Goal: Task Accomplishment & Management: Complete application form

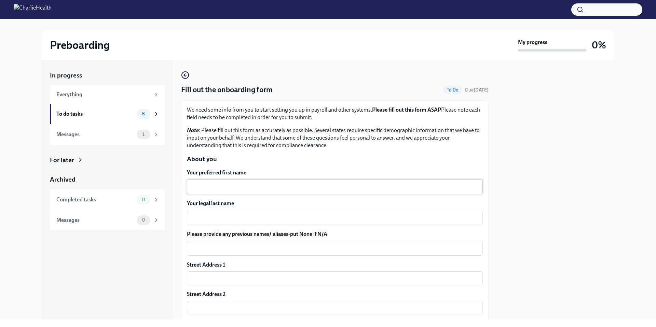
click at [221, 191] on div "x ​" at bounding box center [335, 186] width 296 height 15
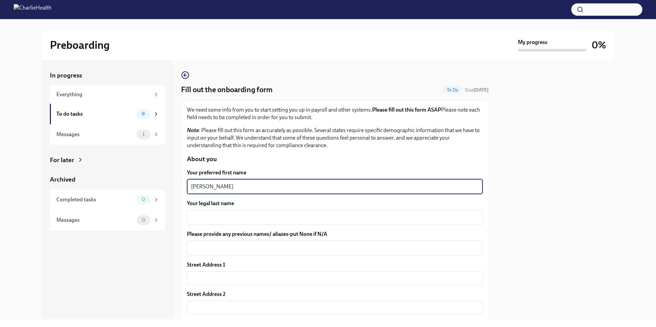
type textarea "[PERSON_NAME]"
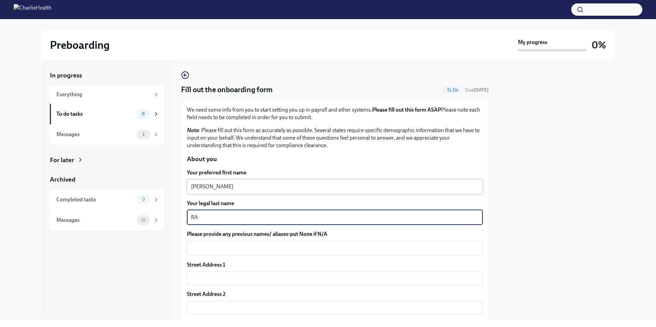
type textarea "R"
type textarea "[PERSON_NAME]"
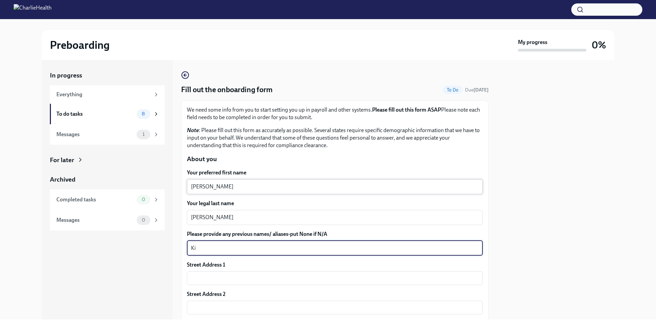
type textarea "K"
type textarea "[PERSON_NAME]"
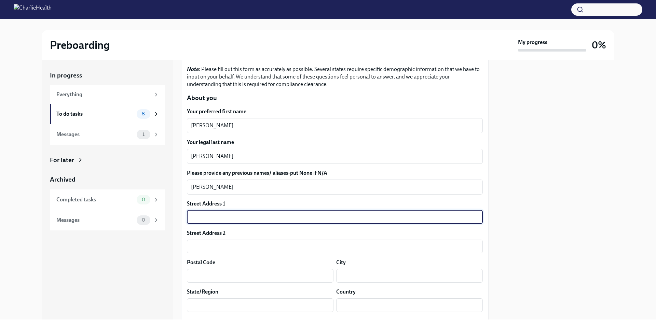
scroll to position [68, 0]
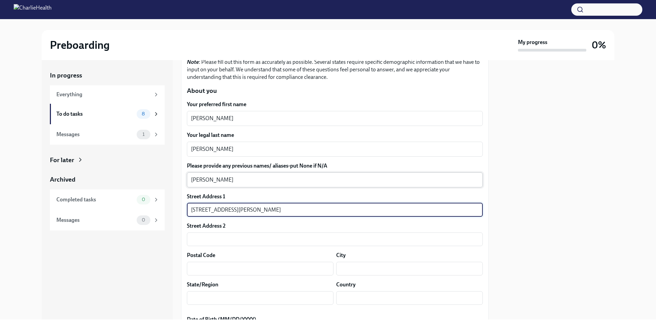
type input "[STREET_ADDRESS][PERSON_NAME]"
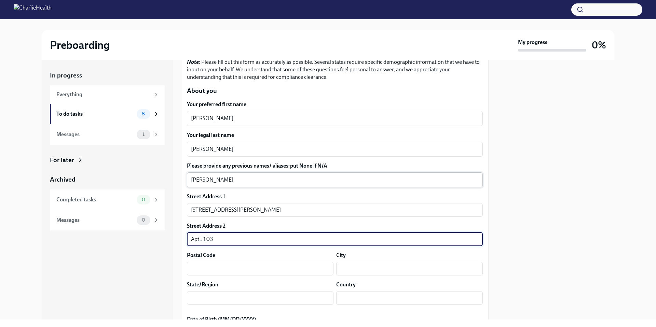
type input "Apt J103"
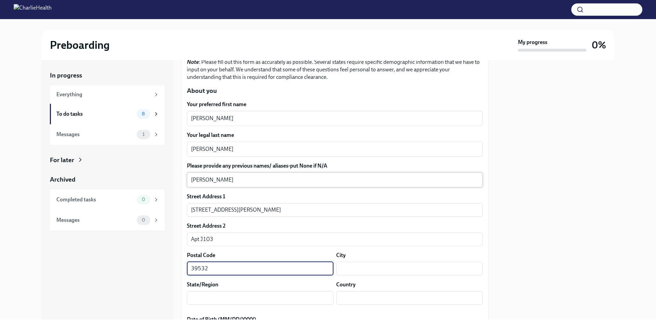
type input "39532"
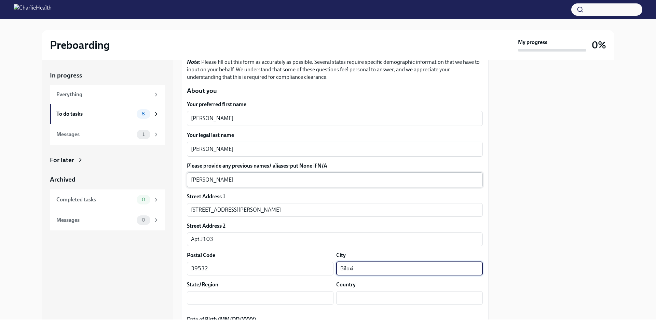
type input "Biloxi"
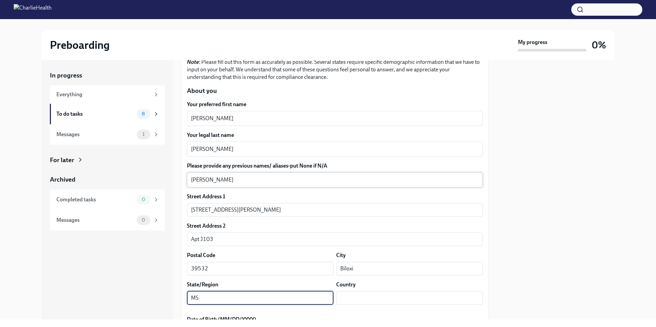
type input "MS"
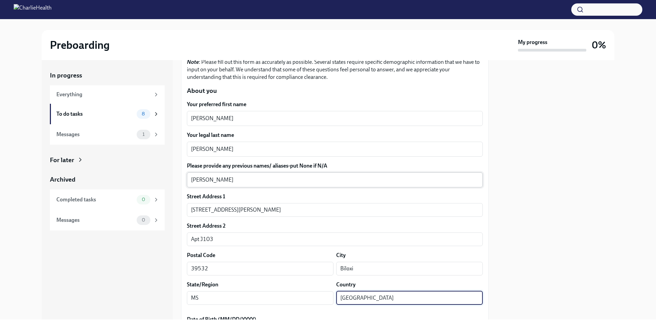
type input "[GEOGRAPHIC_DATA]"
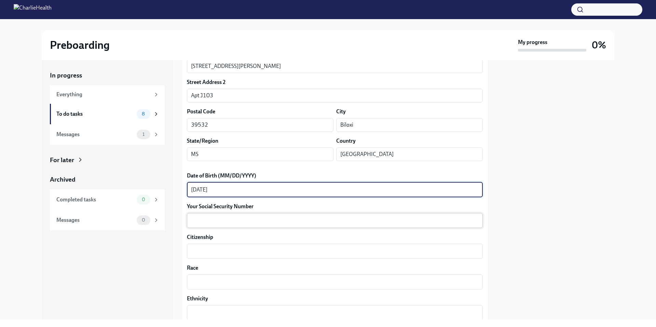
type textarea "[DATE]"
click at [215, 219] on textarea "Your Social Security Number" at bounding box center [335, 220] width 288 height 8
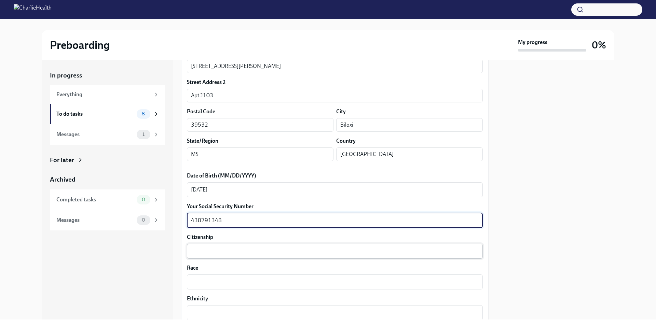
type textarea "438791348"
drag, startPoint x: 202, startPoint y: 253, endPoint x: 202, endPoint y: 257, distance: 4.1
click at [202, 254] on textarea "Citizenship" at bounding box center [335, 251] width 288 height 8
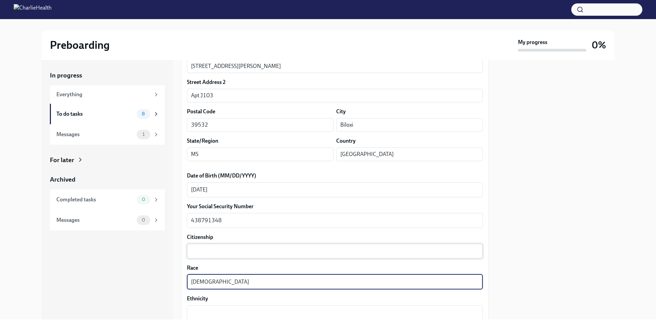
type textarea "[DEMOGRAPHIC_DATA]"
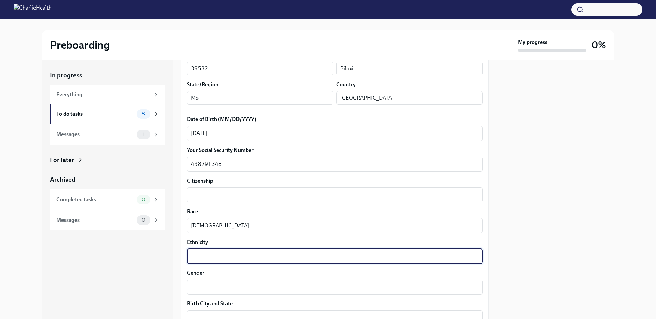
scroll to position [340, 0]
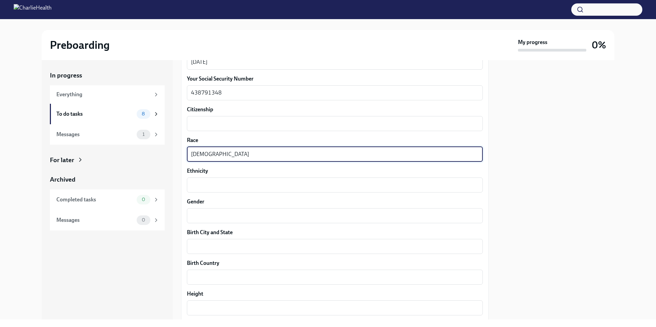
drag, startPoint x: 244, startPoint y: 154, endPoint x: 159, endPoint y: 149, distance: 85.2
click at [167, 149] on div "In progress Everything To do tasks 8 Messages 1 For later Archived Completed ta…" at bounding box center [328, 190] width 572 height 260
type textarea "Black"
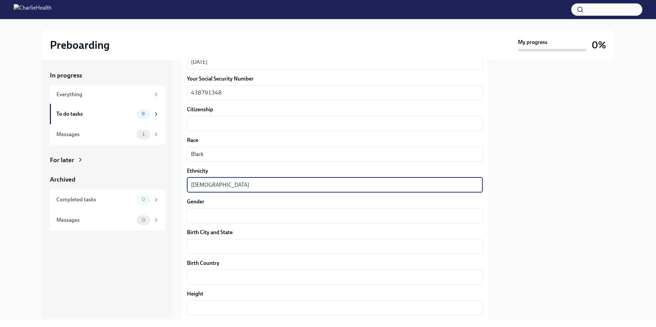
type textarea "[DEMOGRAPHIC_DATA]"
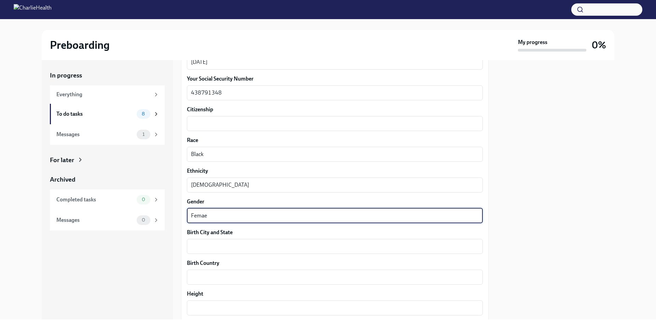
click at [218, 213] on textarea "Femae" at bounding box center [335, 216] width 288 height 8
type textarea "[DEMOGRAPHIC_DATA]"
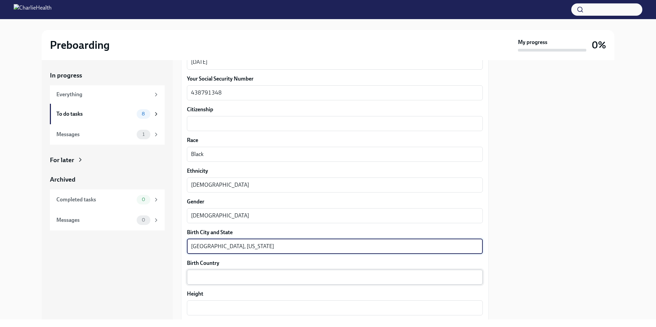
type textarea "[GEOGRAPHIC_DATA], [US_STATE]"
click at [231, 275] on textarea "Birth Country" at bounding box center [335, 277] width 288 height 8
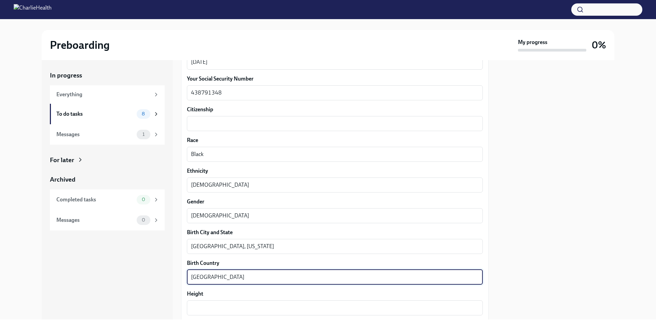
type textarea "[GEOGRAPHIC_DATA]"
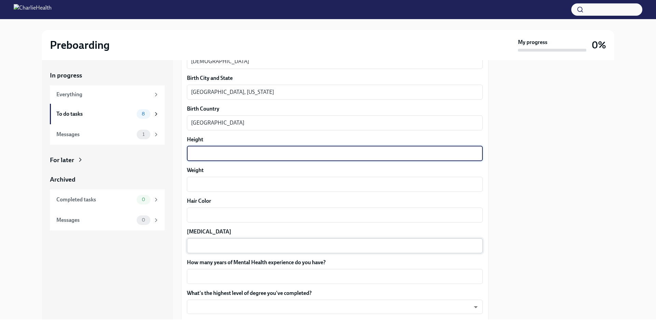
scroll to position [518, 0]
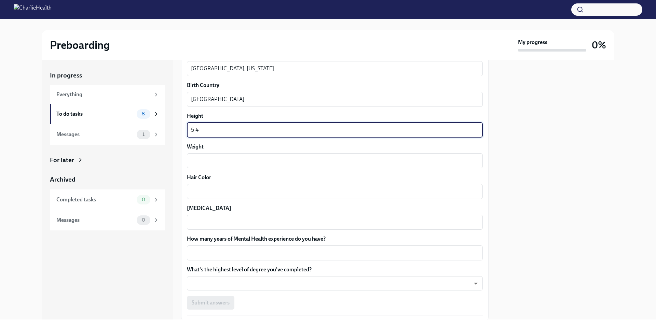
type textarea "5 4"
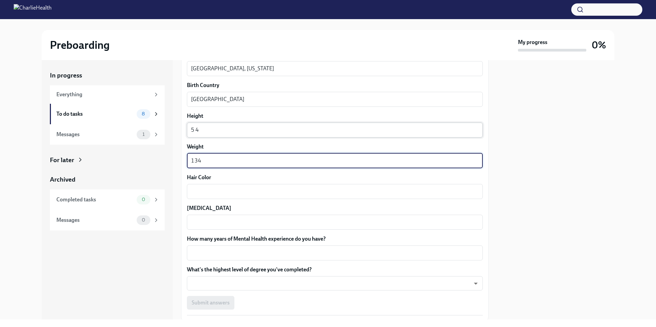
type textarea "134"
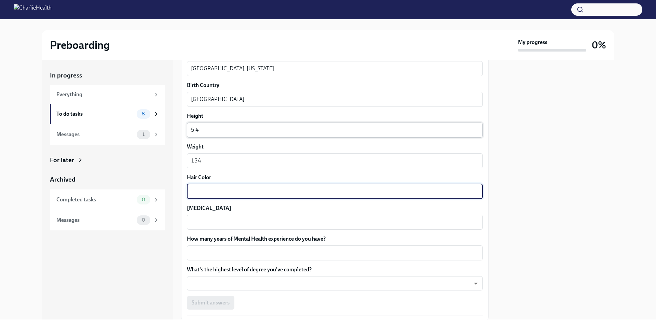
type textarea "B"
type textarea "Brown"
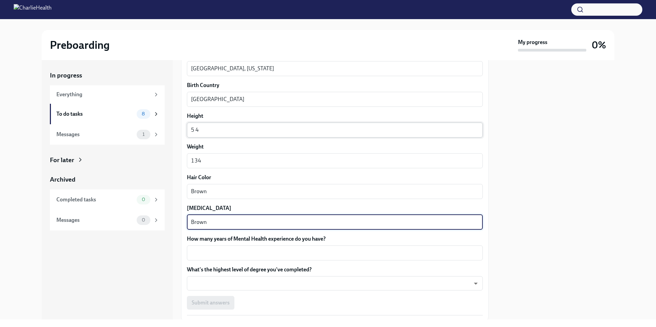
type textarea "Brown"
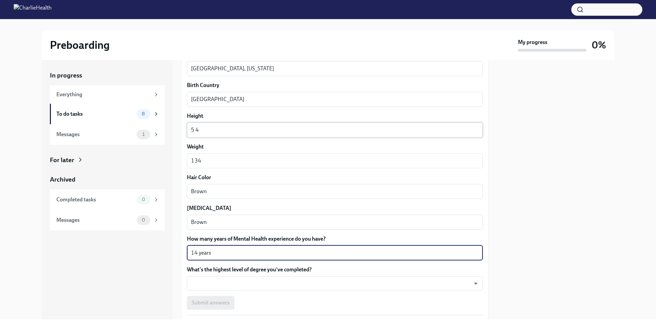
type textarea "14 years"
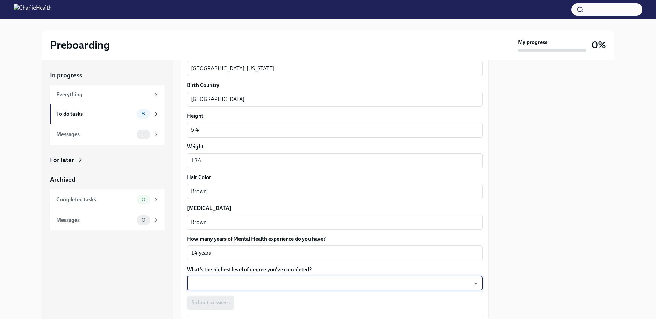
click at [468, 282] on body "Preboarding My progress 0% In progress Everything To do tasks 8 Messages 1 For …" at bounding box center [328, 163] width 656 height 327
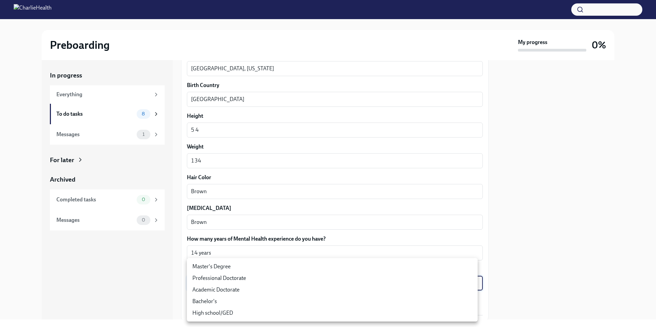
click at [247, 268] on li "Master's Degree" at bounding box center [332, 267] width 291 height 12
type input "2vBr-ghkD"
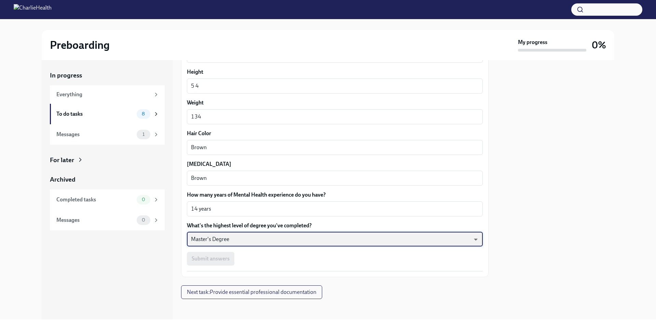
scroll to position [563, 0]
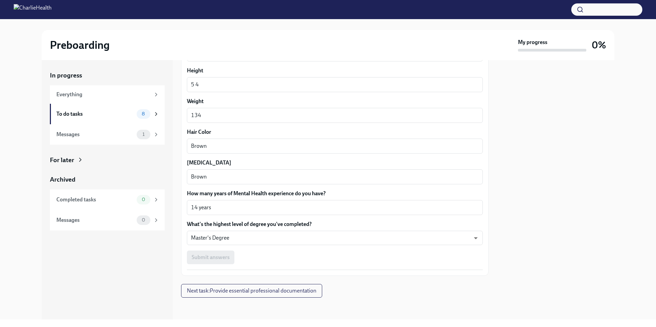
click at [241, 261] on div "Submit answers" at bounding box center [335, 258] width 296 height 14
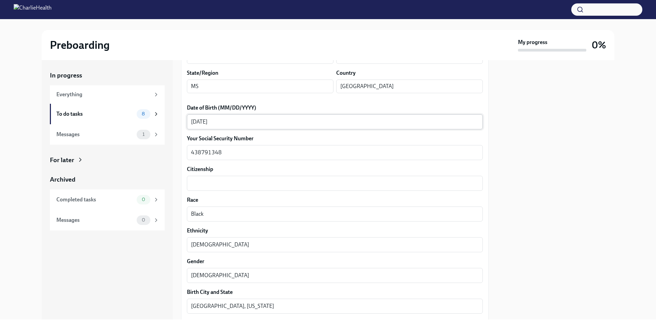
scroll to position [280, 0]
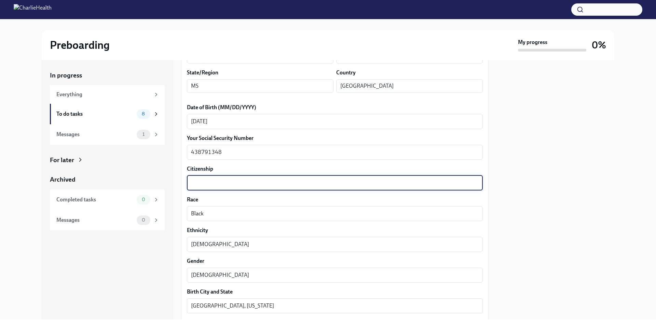
click at [271, 184] on textarea "Citizenship" at bounding box center [335, 183] width 288 height 8
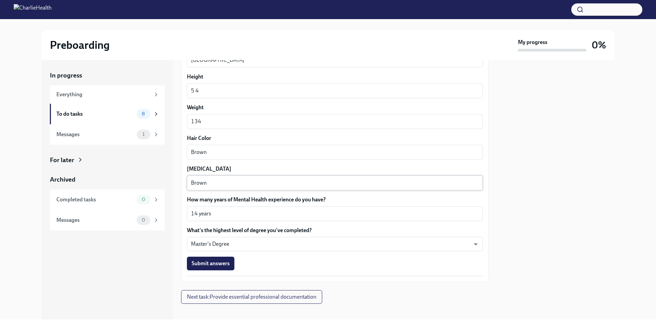
scroll to position [563, 0]
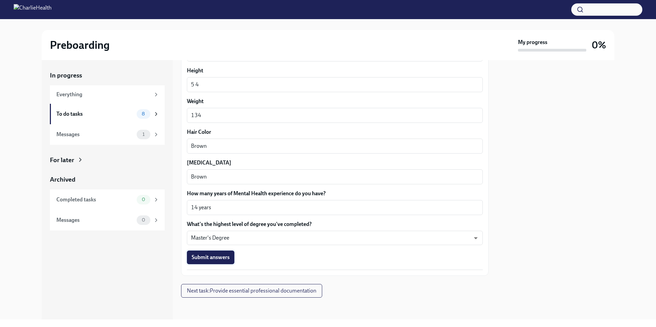
type textarea "Yes"
click at [225, 258] on span "Submit answers" at bounding box center [211, 257] width 38 height 7
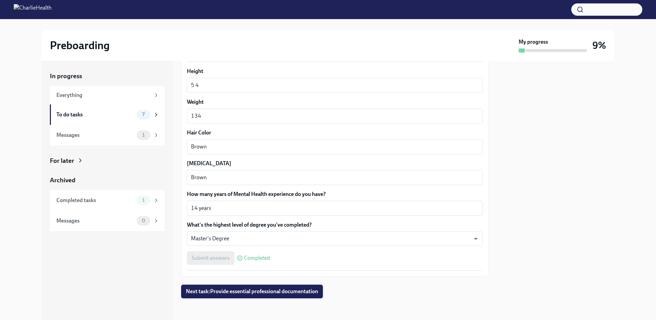
click at [296, 290] on span "Next task : Provide essential professional documentation" at bounding box center [252, 291] width 132 height 7
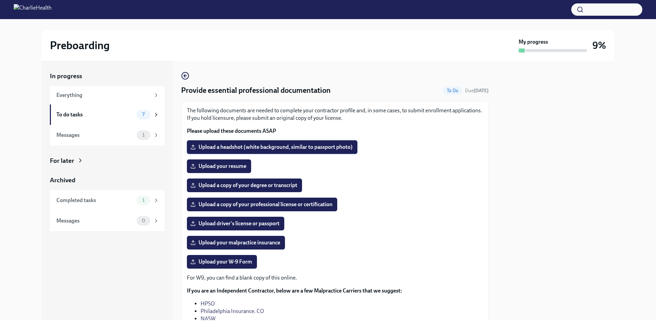
click at [245, 145] on span "Upload a headshot (white background, similar to passport photo)" at bounding box center [272, 147] width 161 height 7
click at [0, 0] on input "Upload a headshot (white background, similar to passport photo)" at bounding box center [0, 0] width 0 height 0
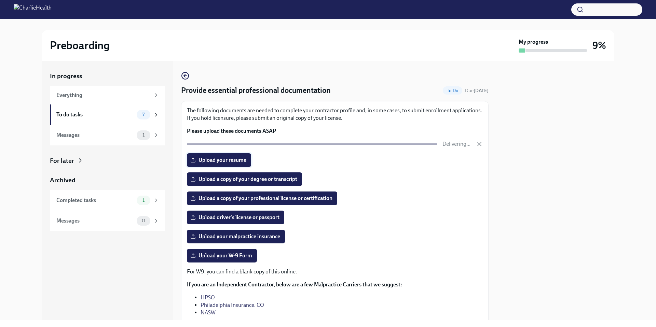
click at [240, 161] on span "Upload your resume" at bounding box center [219, 160] width 55 height 7
click at [0, 0] on input "Upload your resume" at bounding box center [0, 0] width 0 height 0
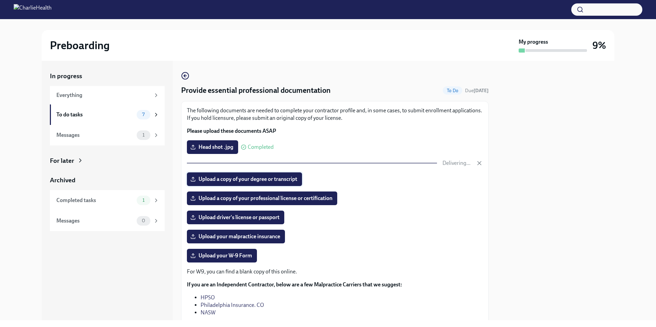
click at [255, 182] on span "Upload a copy of your degree or transcript" at bounding box center [245, 179] width 106 height 7
click at [0, 0] on input "Upload a copy of your degree or transcript" at bounding box center [0, 0] width 0 height 0
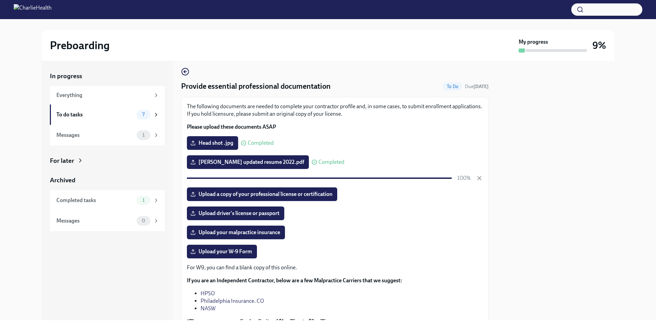
scroll to position [5, 0]
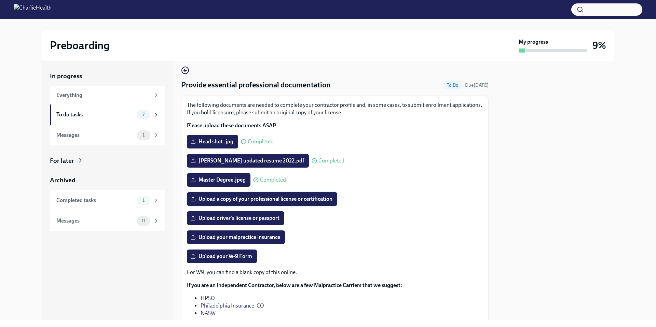
click at [243, 199] on span "Upload a copy of your professional license or certification" at bounding box center [262, 199] width 141 height 7
click at [0, 0] on input "Upload a copy of your professional license or certification" at bounding box center [0, 0] width 0 height 0
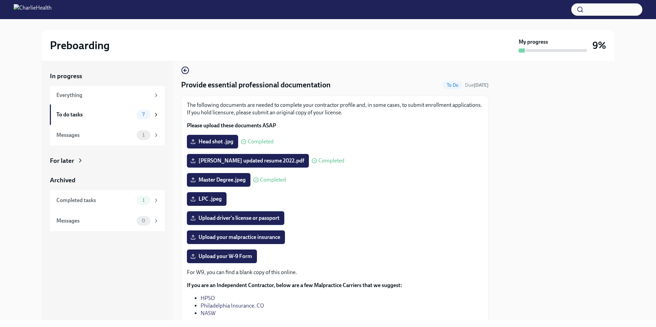
click at [249, 219] on span "Upload driver's license or passport" at bounding box center [236, 218] width 88 height 7
click at [0, 0] on input "Upload driver's license or passport" at bounding box center [0, 0] width 0 height 0
click at [269, 220] on span "CertificateOfInsurance_The Power of Healing Counseling Se..." at bounding box center [269, 218] width 154 height 7
click at [0, 0] on input "CertificateOfInsurance_The Power of Healing Counseling Se..." at bounding box center [0, 0] width 0 height 0
click at [270, 220] on span "CertificateOfInsurance_The Power of Healing Counseling Se..." at bounding box center [269, 218] width 154 height 7
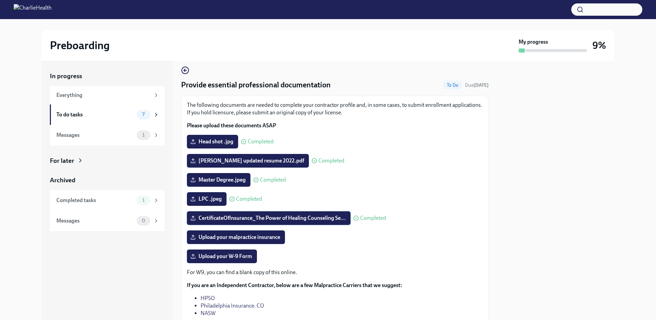
click at [0, 0] on input "CertificateOfInsurance_The Power of Healing Counseling Se..." at bounding box center [0, 0] width 0 height 0
